Goal: Information Seeking & Learning: Learn about a topic

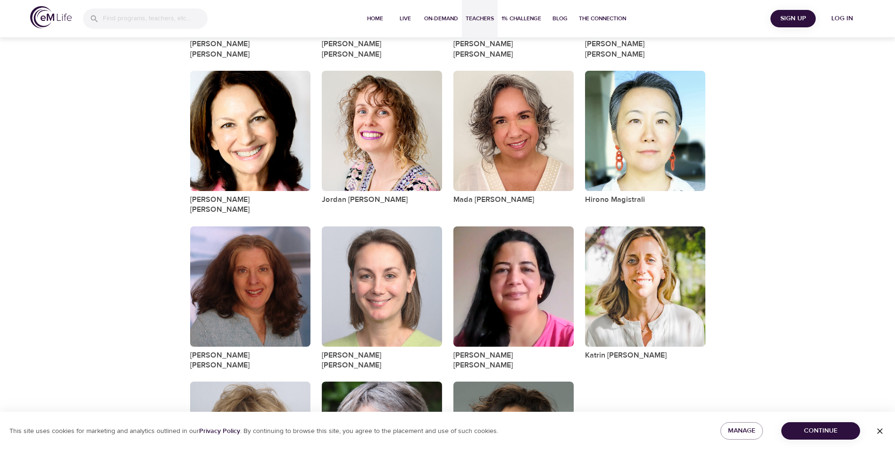
scroll to position [845, 0]
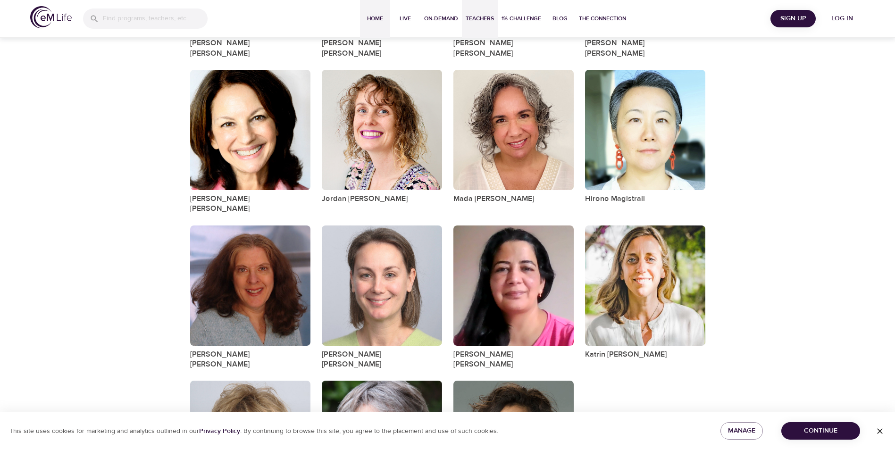
click at [373, 21] on span "Home" at bounding box center [375, 19] width 23 height 10
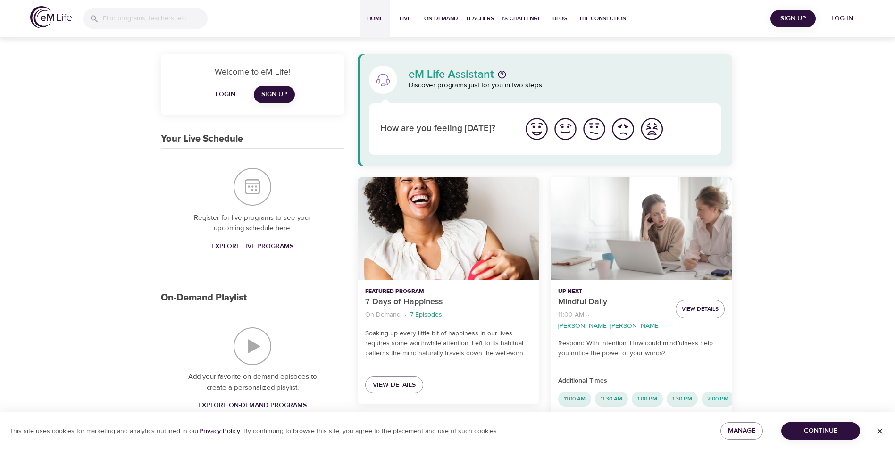
click at [533, 131] on img "I'm feeling great" at bounding box center [537, 129] width 26 height 26
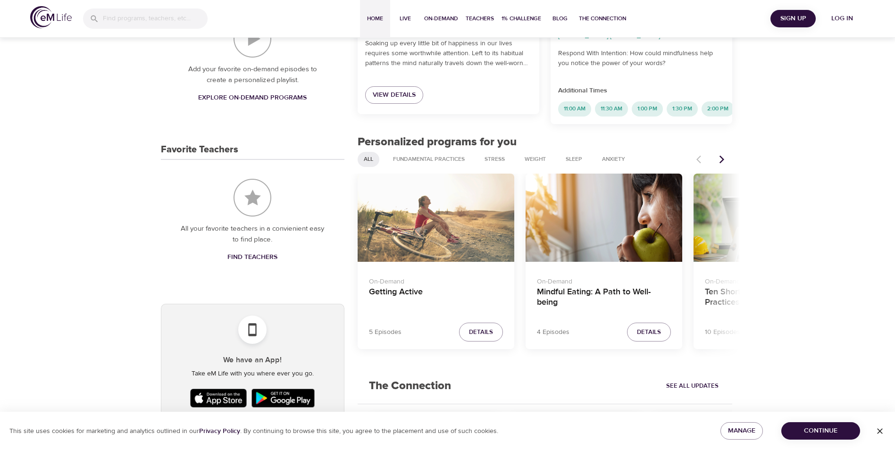
scroll to position [330, 0]
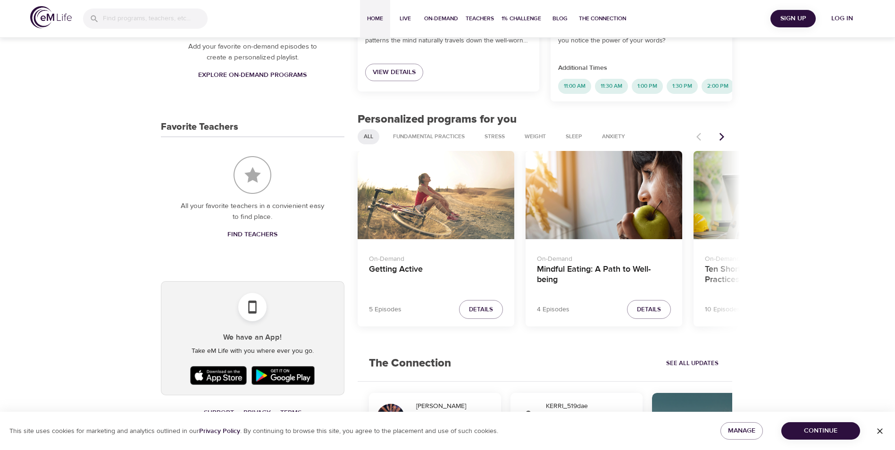
click at [376, 308] on p "5 Episodes" at bounding box center [385, 310] width 33 height 10
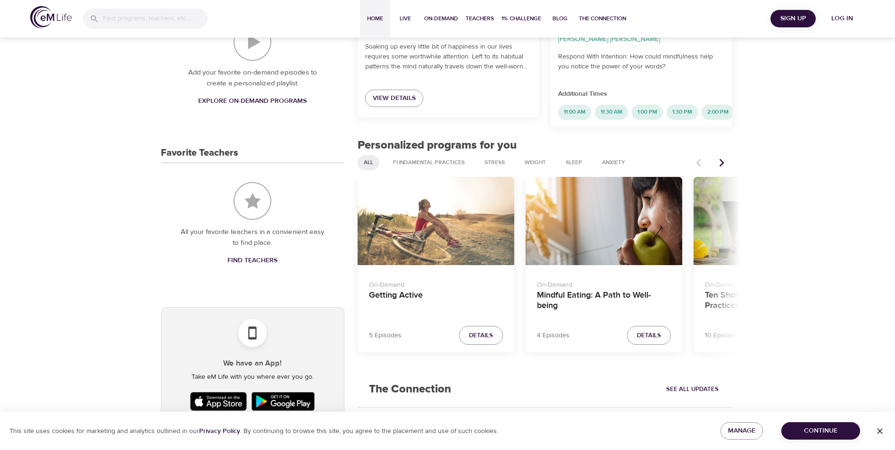
scroll to position [283, 0]
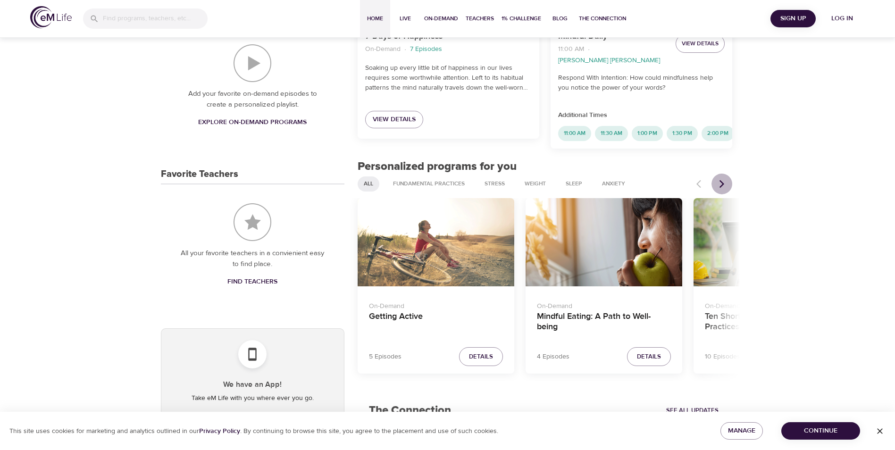
click at [720, 179] on icon "Next items" at bounding box center [721, 183] width 9 height 9
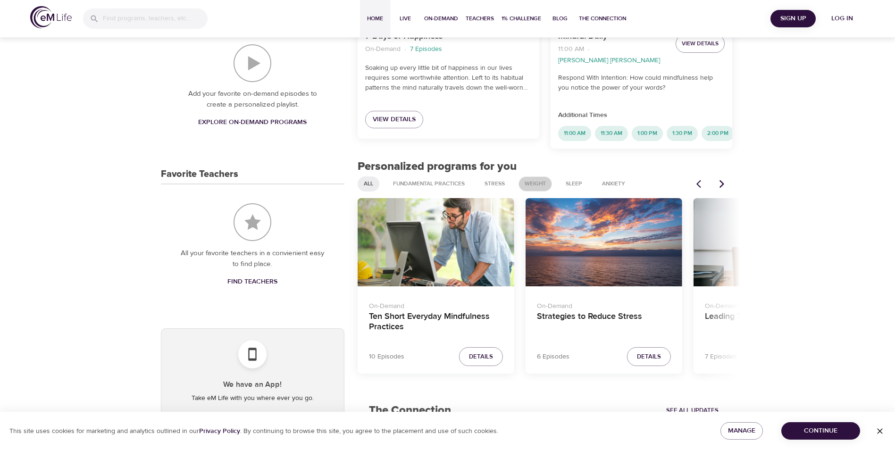
click at [530, 182] on span "Weight" at bounding box center [535, 184] width 33 height 8
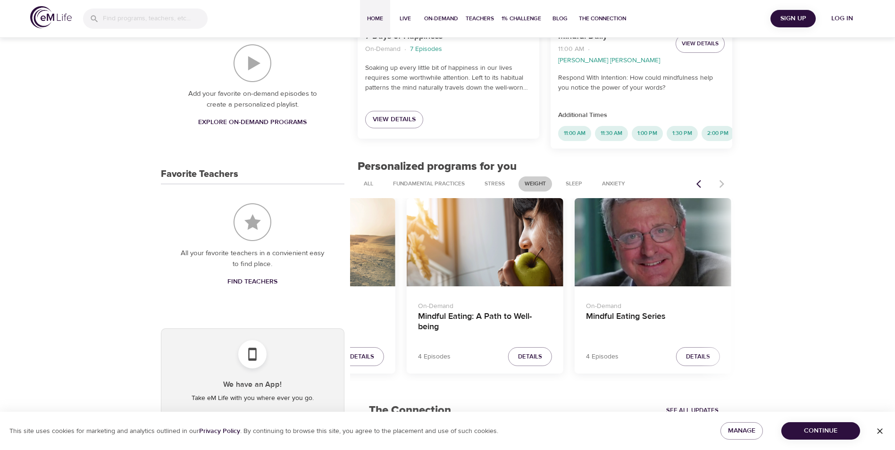
click at [371, 286] on div "On-Demand Getting Active" at bounding box center [317, 315] width 157 height 59
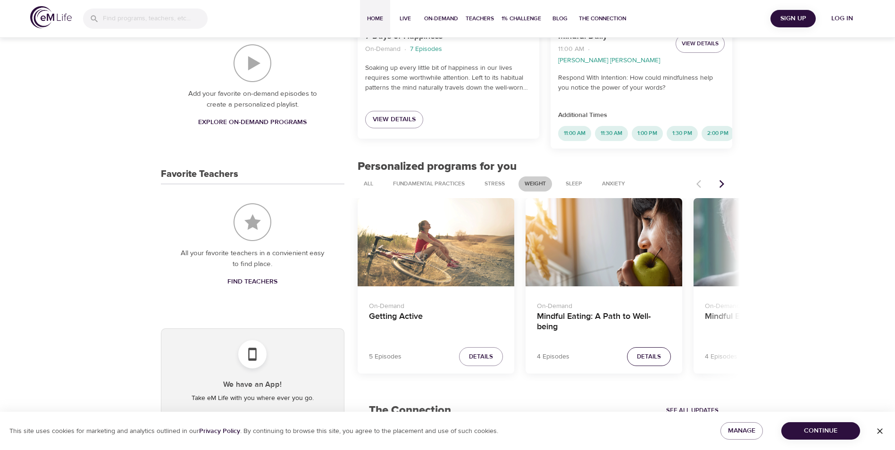
click at [648, 352] on span "Details" at bounding box center [649, 357] width 24 height 11
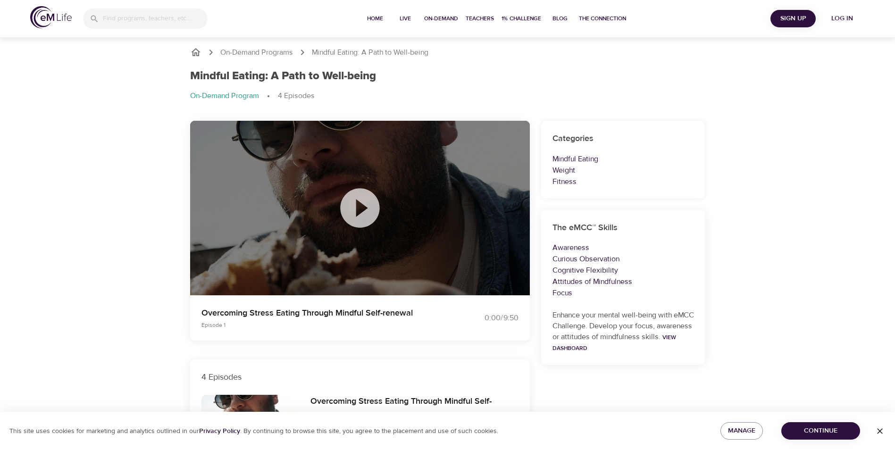
click at [370, 205] on icon at bounding box center [359, 207] width 39 height 39
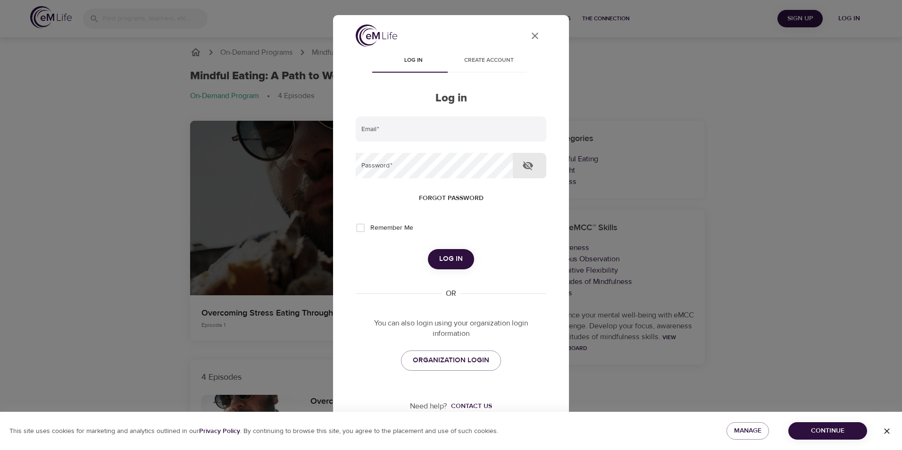
type input "[EMAIL_ADDRESS][DOMAIN_NAME]"
click at [530, 38] on icon "User Profile" at bounding box center [535, 35] width 11 height 11
